Goal: Browse casually

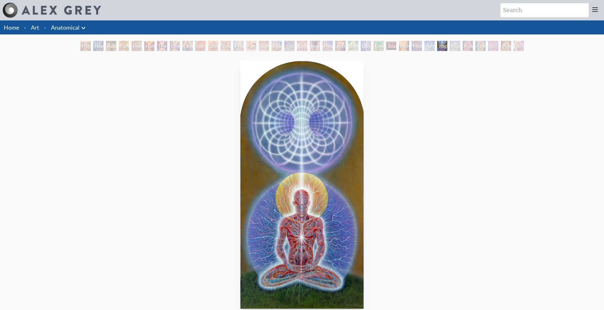
scroll to position [32, 0]
